Goal: Information Seeking & Learning: Compare options

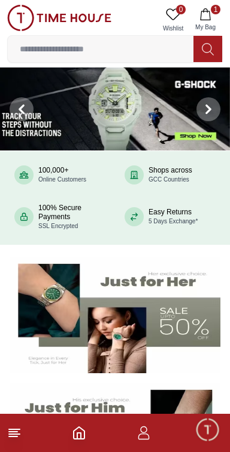
click at [150, 436] on icon "button" at bounding box center [143, 433] width 14 height 14
click at [17, 436] on icon at bounding box center [14, 433] width 14 height 14
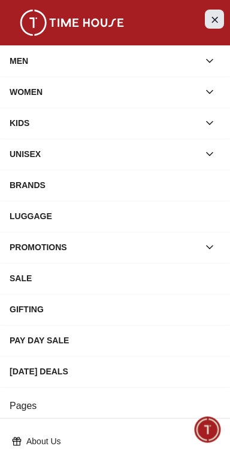
click at [206, 20] on button "Close Menu" at bounding box center [213, 19] width 19 height 19
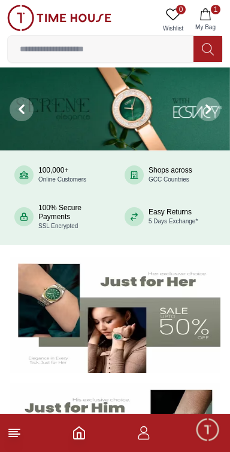
click at [200, 15] on icon "button" at bounding box center [205, 14] width 12 height 12
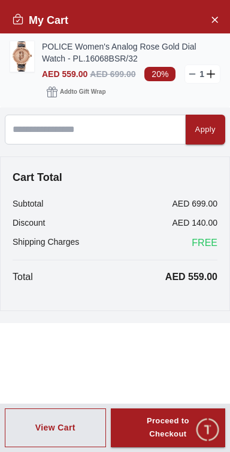
click at [192, 71] on icon at bounding box center [192, 74] width 10 height 10
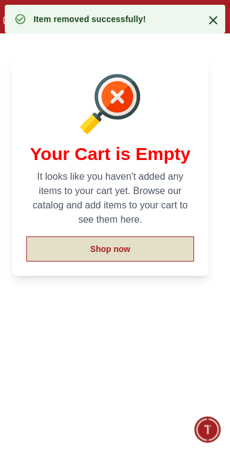
click at [154, 246] on button "Shop now" at bounding box center [109, 249] width 167 height 25
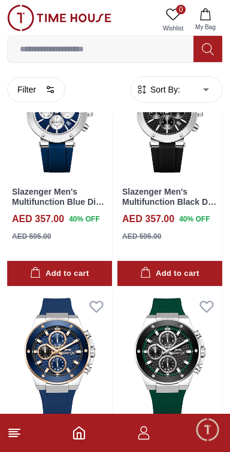
scroll to position [335, 0]
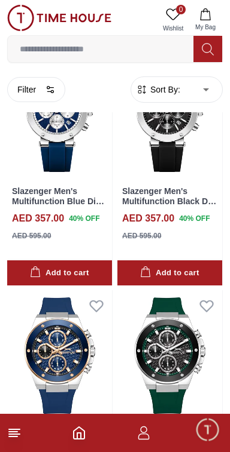
click at [17, 433] on icon at bounding box center [14, 433] width 14 height 14
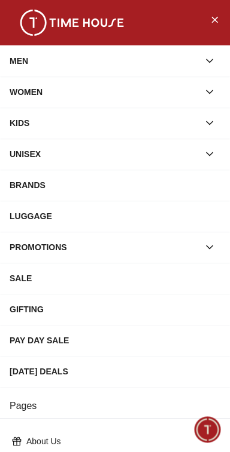
click at [206, 128] on icon "button" at bounding box center [209, 123] width 12 height 12
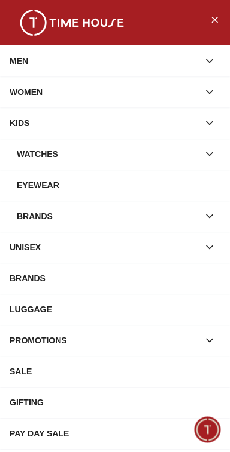
click at [208, 157] on icon "button" at bounding box center [209, 154] width 12 height 12
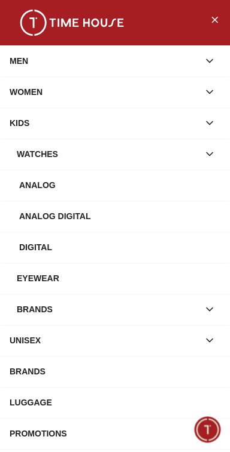
click at [143, 218] on div "Analog Digital" at bounding box center [119, 217] width 201 height 22
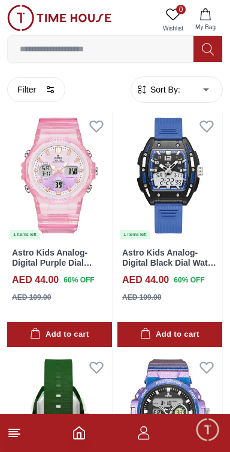
scroll to position [409, 0]
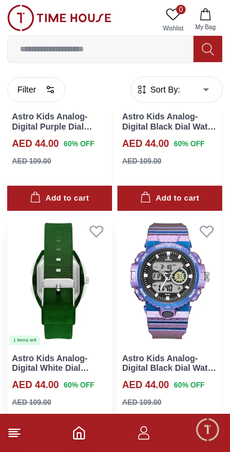
click at [81, 311] on img at bounding box center [59, 281] width 105 height 130
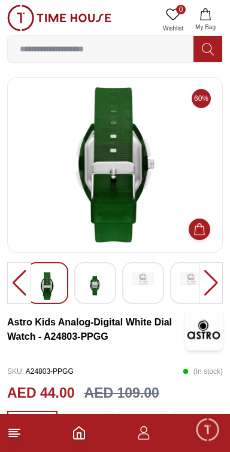
click at [95, 290] on img at bounding box center [95, 286] width 22 height 27
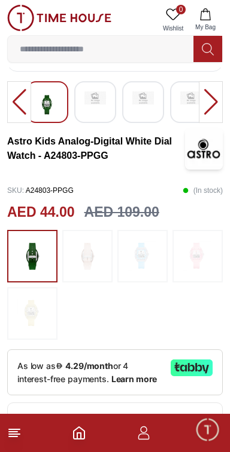
scroll to position [182, 0]
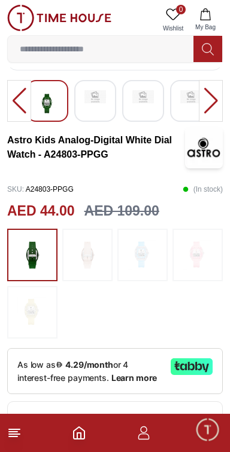
click at [187, 263] on img at bounding box center [197, 255] width 30 height 41
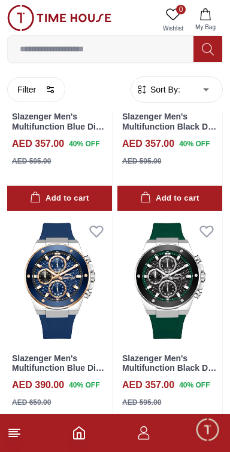
scroll to position [335, 0]
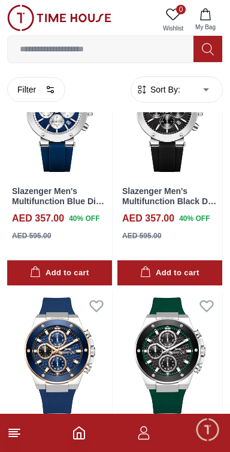
click at [11, 432] on line at bounding box center [13, 432] width 8 height 0
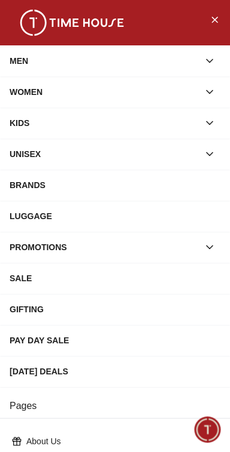
click at [214, 115] on button "button" at bounding box center [209, 123] width 22 height 22
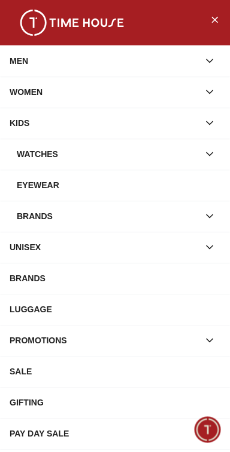
click at [211, 155] on icon "button" at bounding box center [209, 154] width 12 height 12
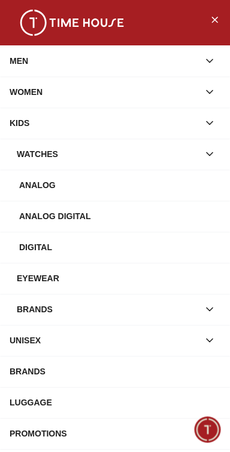
click at [175, 252] on div "Digital" at bounding box center [119, 248] width 201 height 22
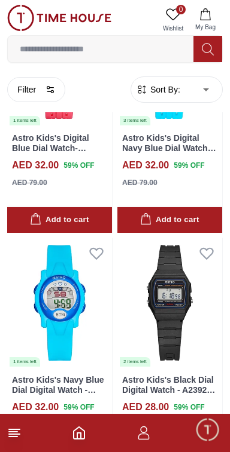
scroll to position [1378, 0]
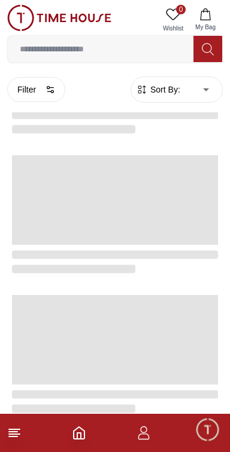
scroll to position [335, 0]
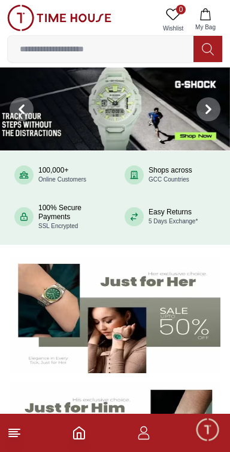
click at [166, 111] on img at bounding box center [115, 109] width 230 height 83
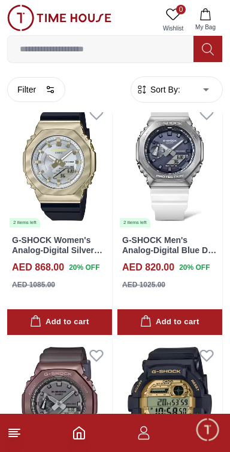
scroll to position [4453, 0]
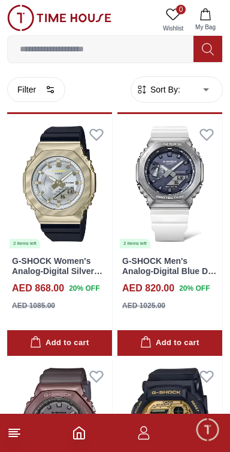
scroll to position [2437, 0]
